Goal: Task Accomplishment & Management: Manage account settings

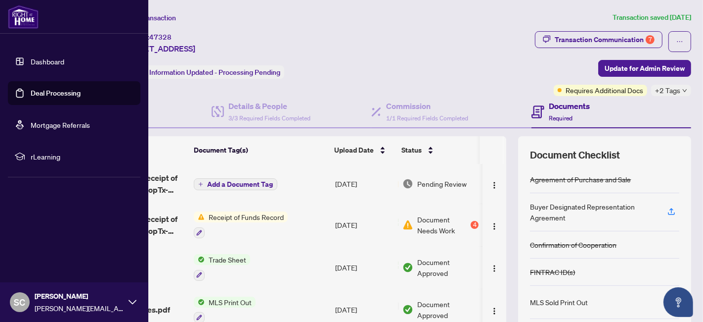
click at [31, 94] on link "Deal Processing" at bounding box center [56, 93] width 50 height 9
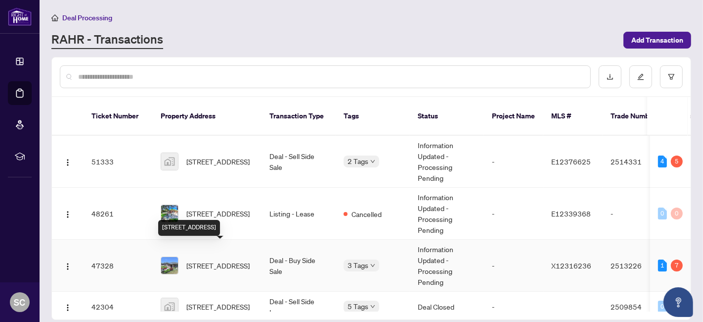
click at [215, 262] on span "[STREET_ADDRESS]" at bounding box center [217, 265] width 63 height 11
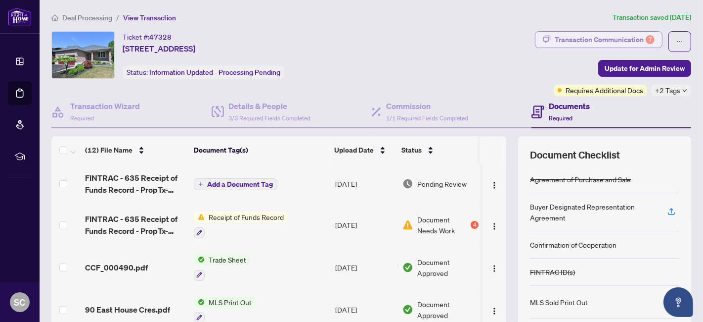
click at [612, 39] on div "Transaction Communication 7" at bounding box center [605, 40] width 100 height 16
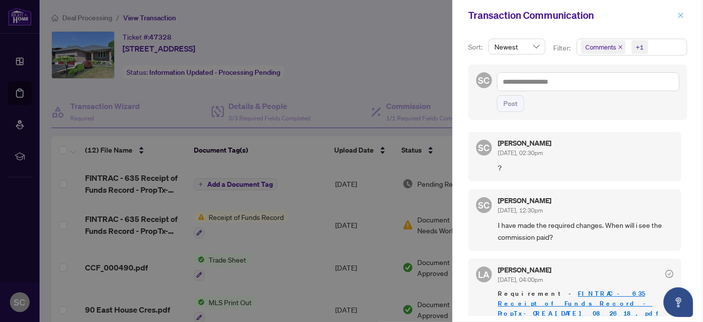
click at [681, 18] on icon "close" at bounding box center [681, 15] width 7 height 7
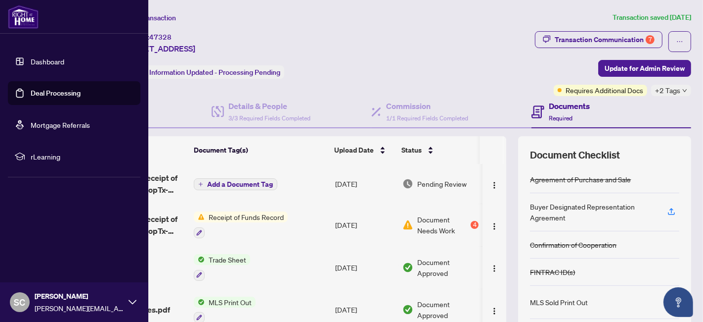
click at [31, 95] on link "Deal Processing" at bounding box center [56, 93] width 50 height 9
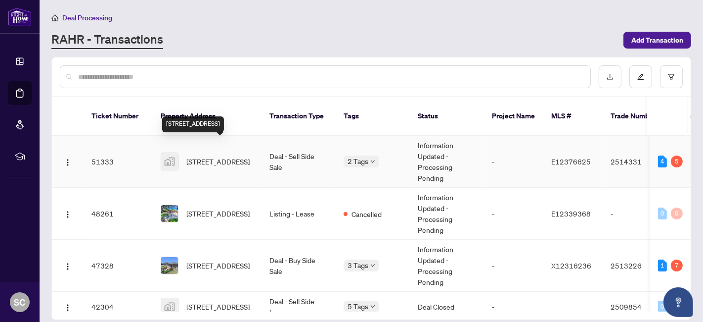
click at [213, 156] on span "[STREET_ADDRESS]" at bounding box center [217, 161] width 63 height 11
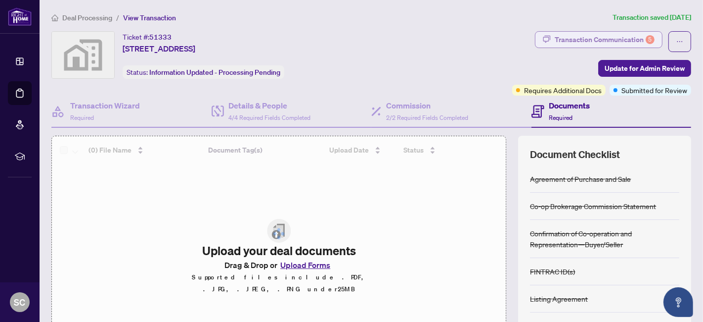
click at [605, 39] on div "Transaction Communication 5" at bounding box center [605, 40] width 100 height 16
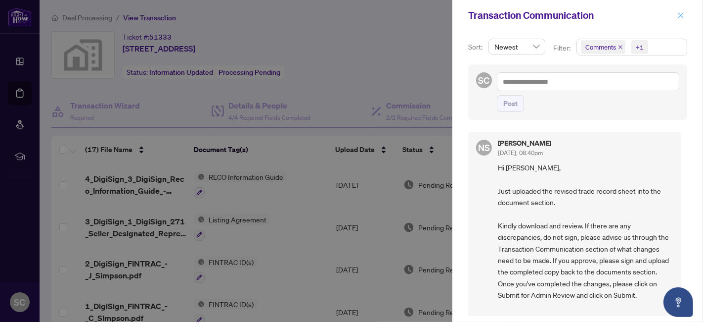
click at [680, 15] on icon "close" at bounding box center [681, 15] width 7 height 7
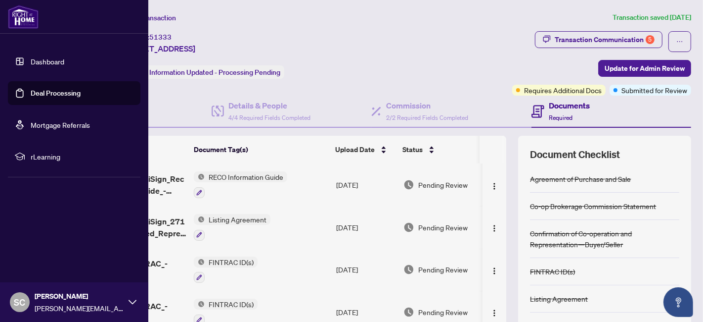
click at [32, 59] on link "Dashboard" at bounding box center [48, 61] width 34 height 9
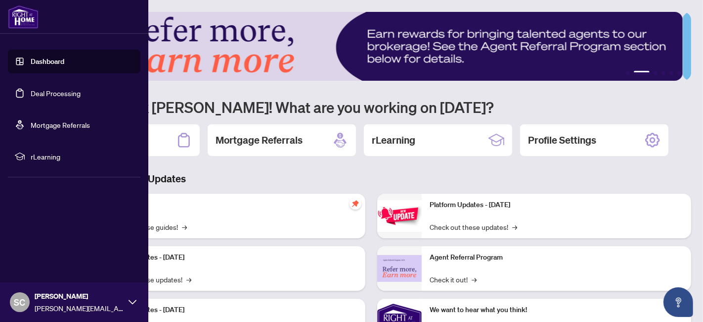
click at [32, 91] on link "Deal Processing" at bounding box center [56, 93] width 50 height 9
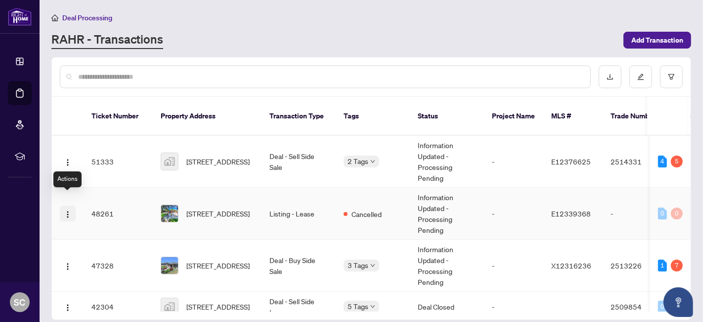
click at [68, 210] on img "button" at bounding box center [68, 214] width 8 height 8
